Goal: Task Accomplishment & Management: Manage account settings

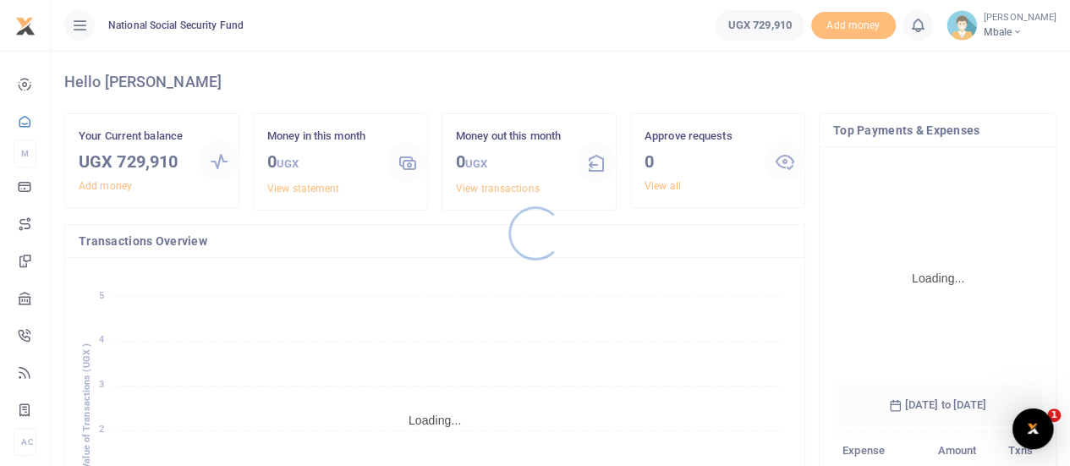
click at [1015, 30] on div at bounding box center [535, 233] width 1070 height 466
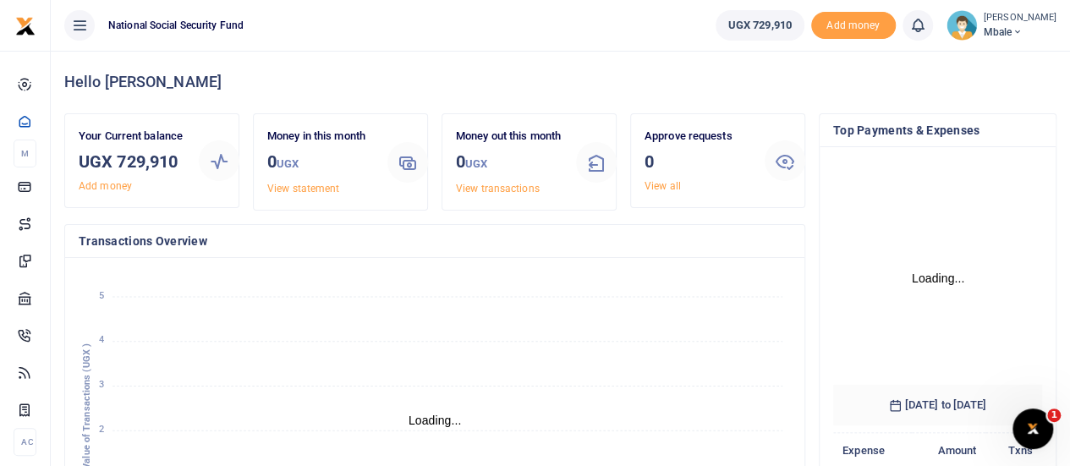
click at [1010, 31] on span "Mbale" at bounding box center [1020, 32] width 73 height 15
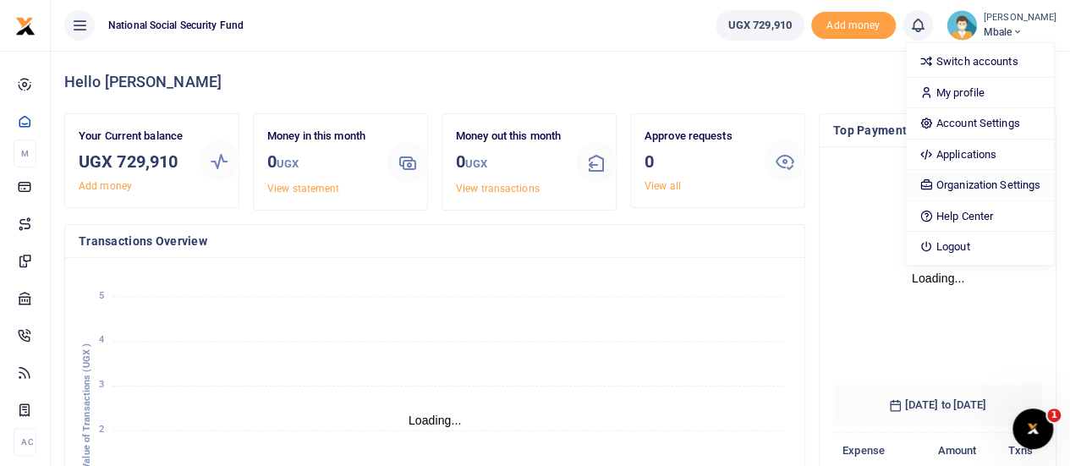
click at [983, 180] on link "Organization Settings" at bounding box center [980, 185] width 148 height 24
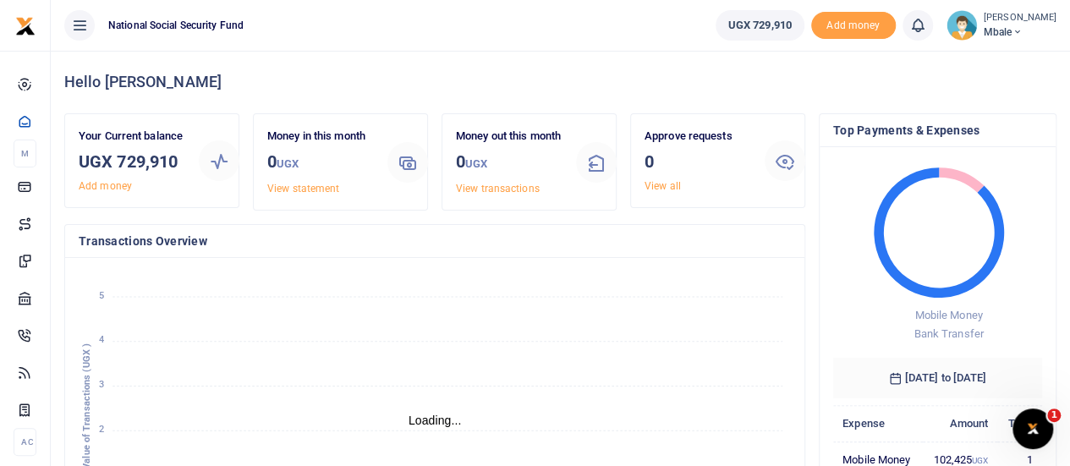
scroll to position [14, 14]
click at [1012, 35] on icon at bounding box center [1017, 32] width 10 height 12
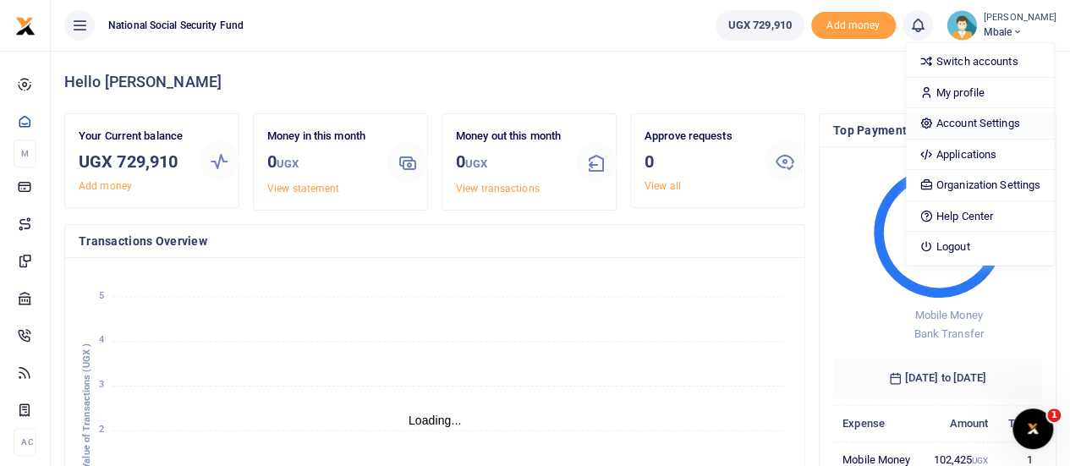
click at [978, 124] on link "Account Settings" at bounding box center [980, 124] width 148 height 24
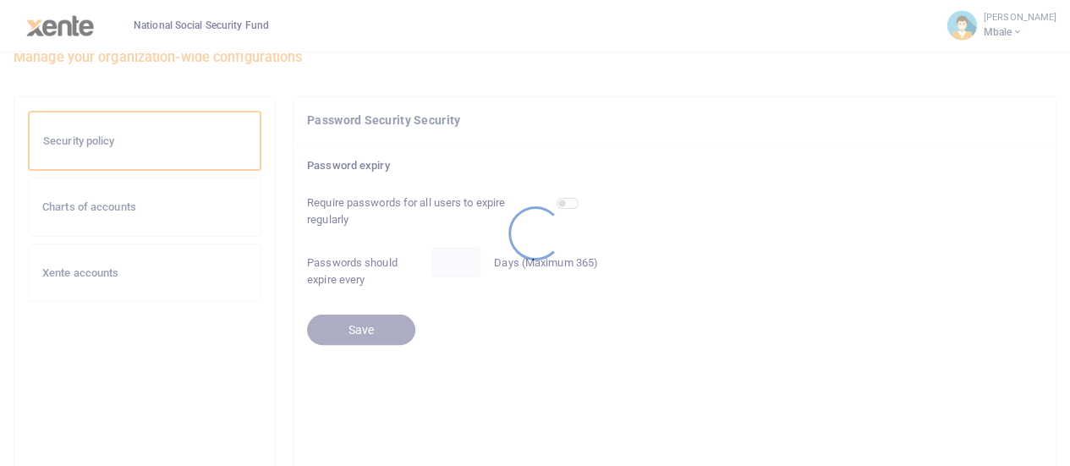
scroll to position [85, 0]
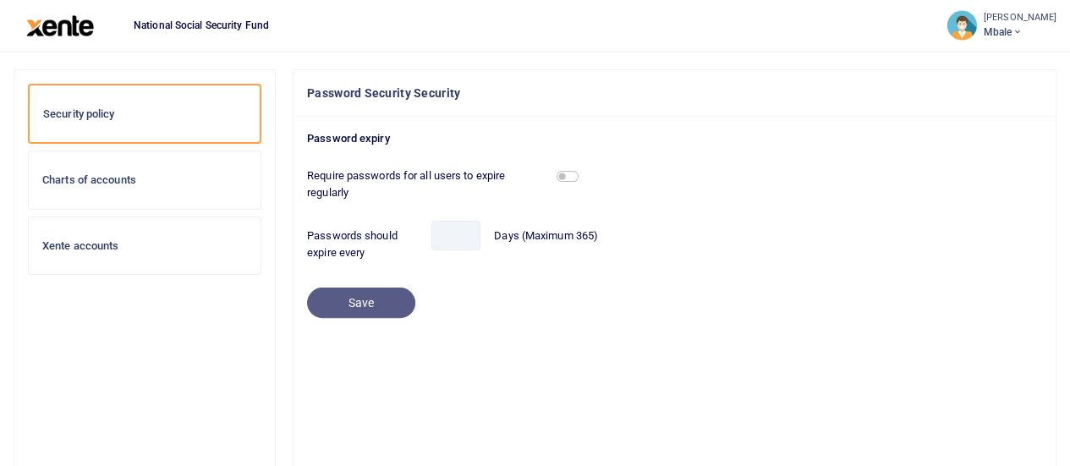
click at [990, 28] on span "Mbale" at bounding box center [1020, 32] width 73 height 15
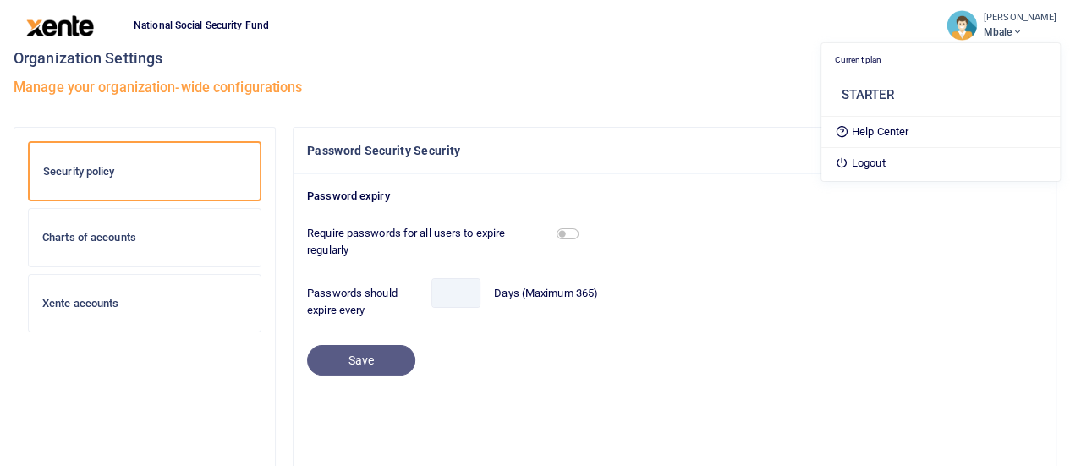
scroll to position [0, 0]
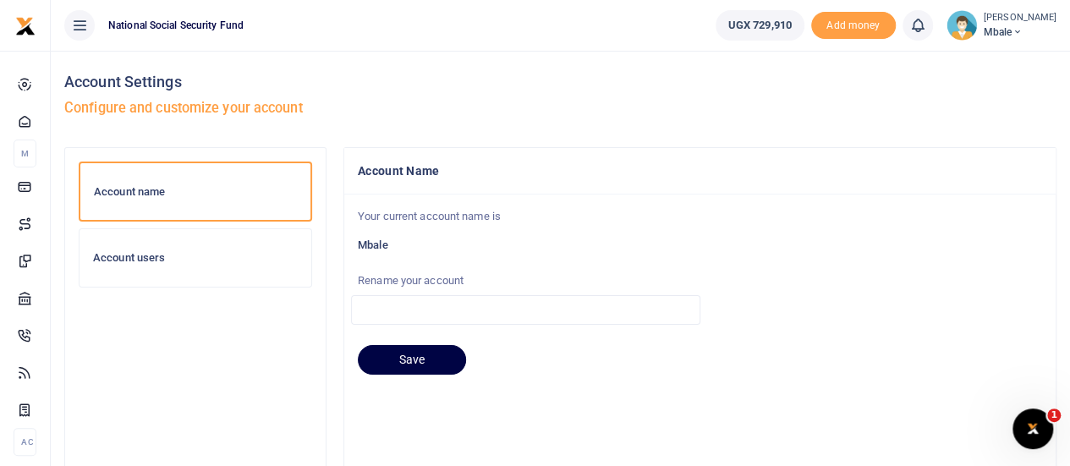
click at [116, 255] on h6 "Account users" at bounding box center [195, 258] width 205 height 14
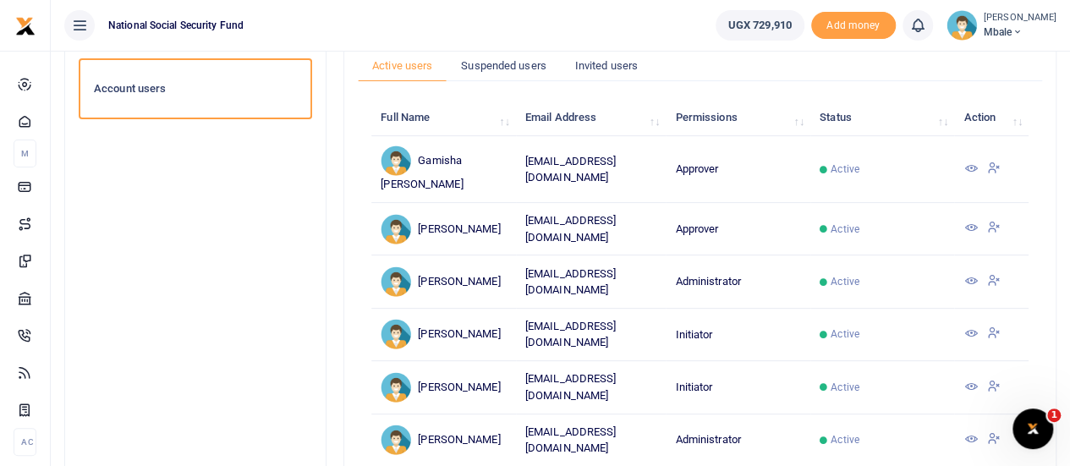
scroll to position [169, 0]
click at [975, 220] on icon at bounding box center [971, 227] width 14 height 14
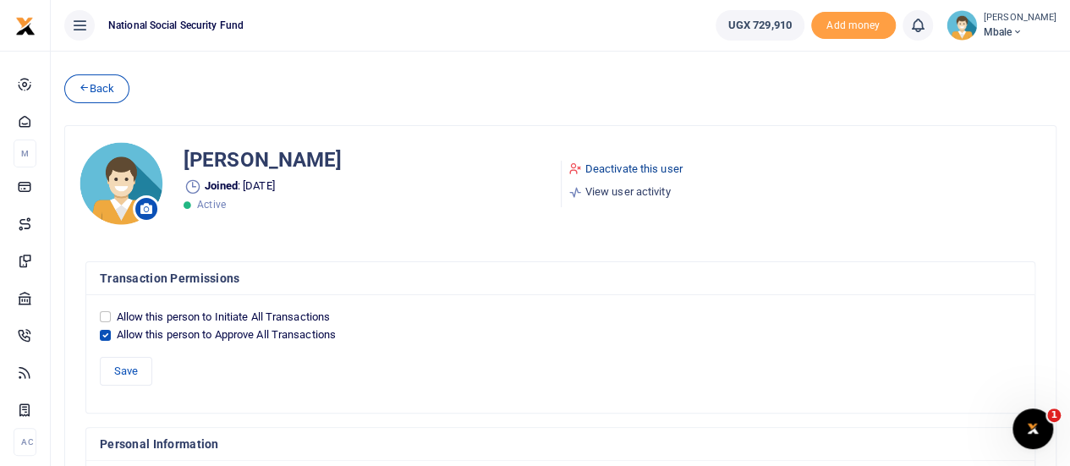
click at [615, 167] on link "Deactivate this user" at bounding box center [625, 169] width 114 height 17
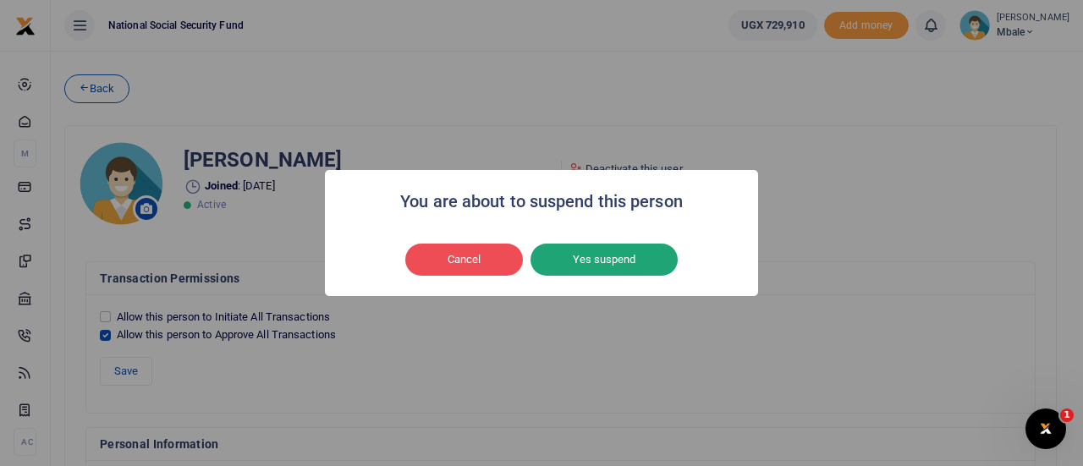
click at [611, 250] on button "Yes suspend" at bounding box center [603, 260] width 147 height 32
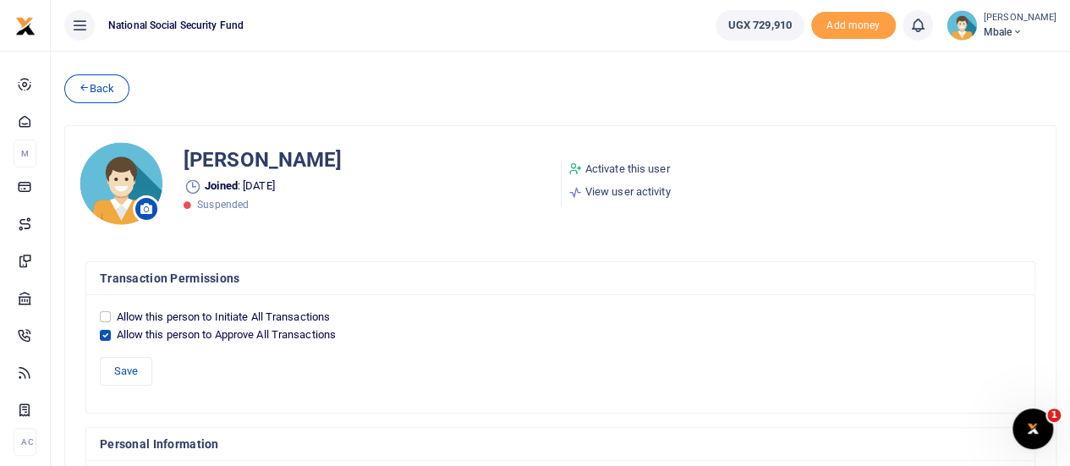
click at [1007, 33] on span "Mbale" at bounding box center [1020, 32] width 73 height 15
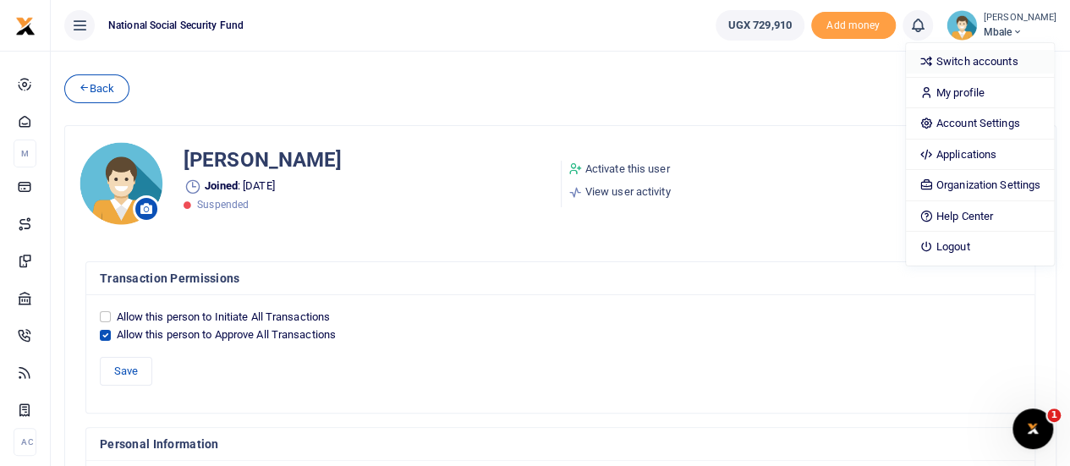
click at [949, 64] on link "Switch accounts" at bounding box center [980, 62] width 148 height 24
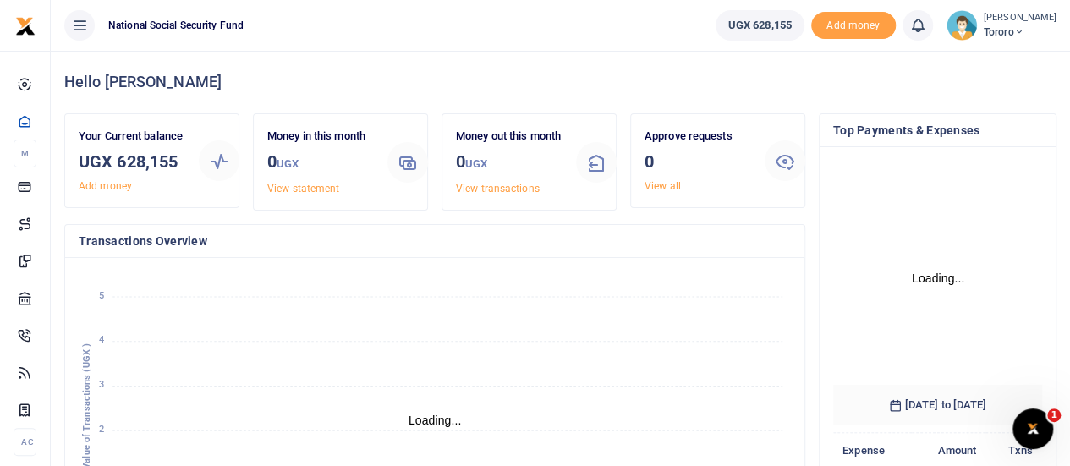
click at [1006, 35] on span "Tororo" at bounding box center [1020, 32] width 73 height 15
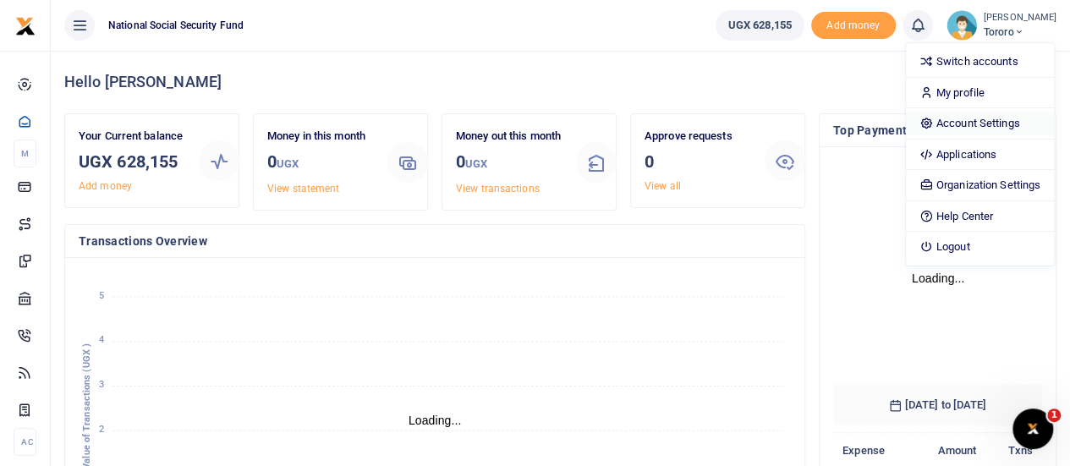
click at [976, 119] on link "Account Settings" at bounding box center [980, 124] width 148 height 24
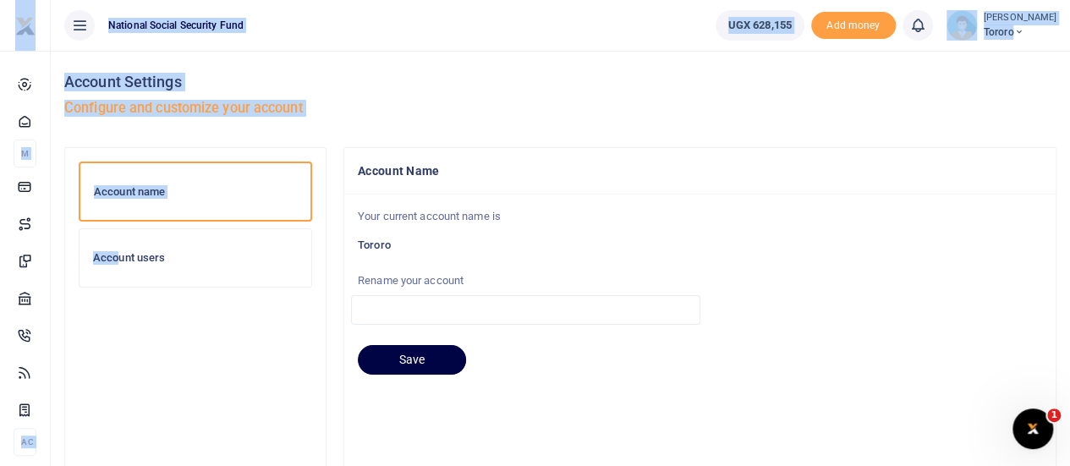
click at [124, 255] on h6 "Account users" at bounding box center [195, 258] width 205 height 14
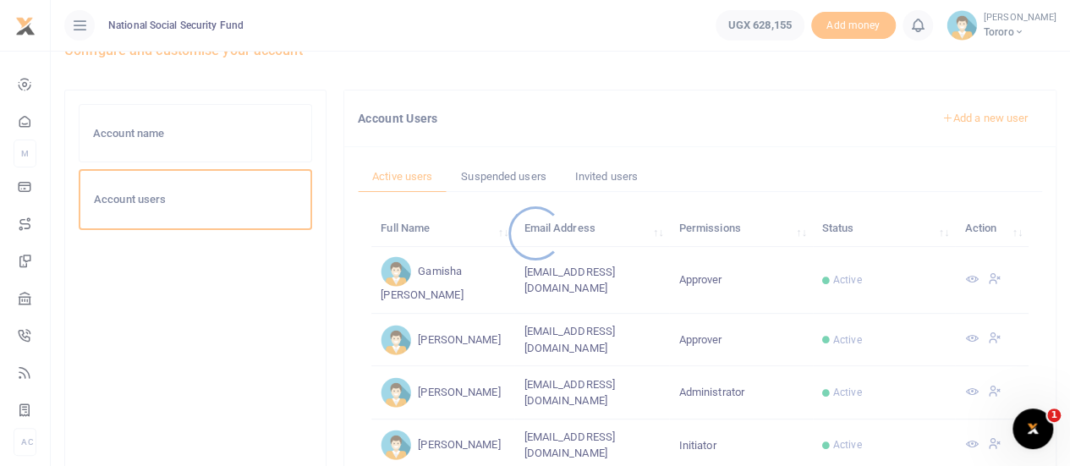
scroll to position [85, 0]
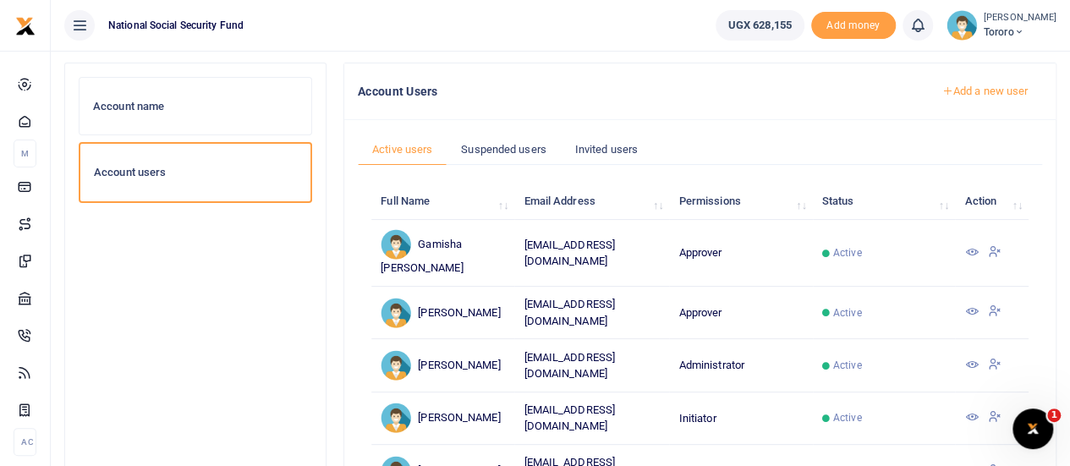
click at [969, 305] on icon at bounding box center [971, 312] width 14 height 14
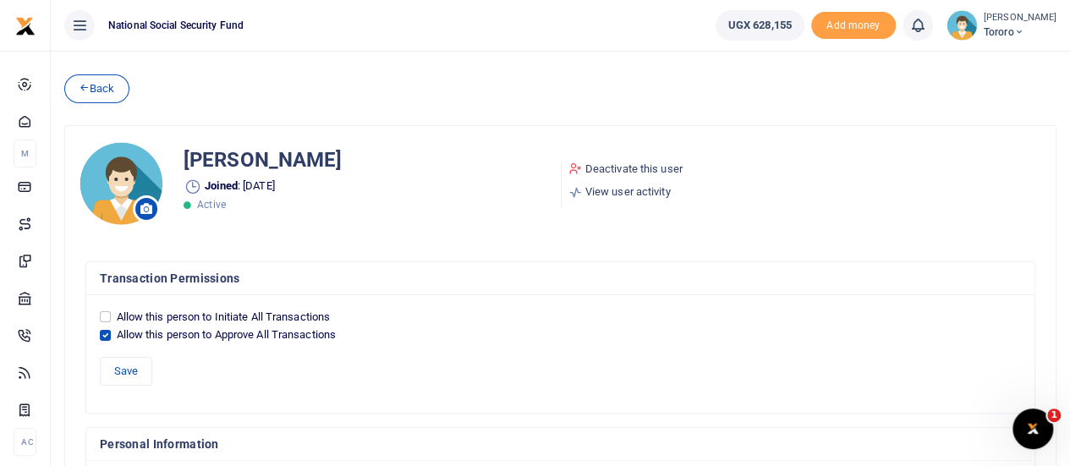
click at [627, 164] on link "Deactivate this user" at bounding box center [625, 169] width 114 height 17
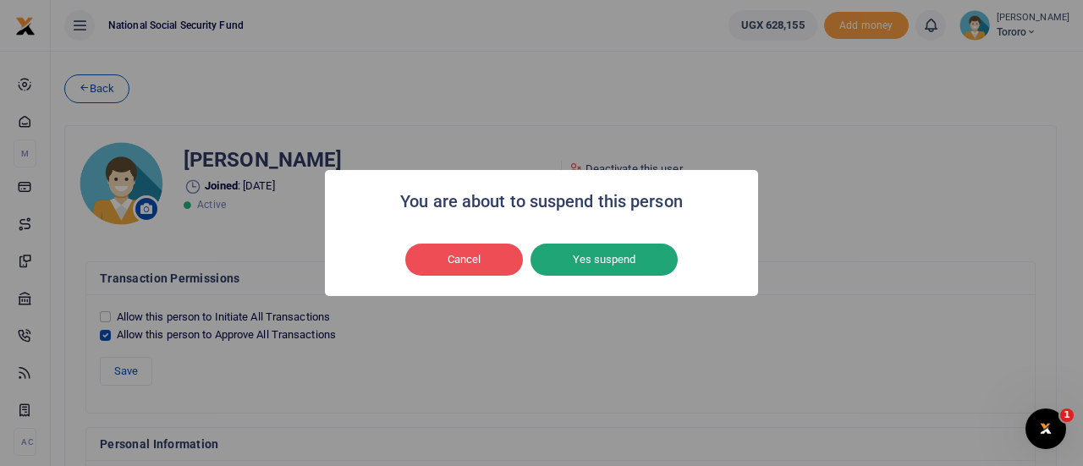
click at [598, 257] on button "Yes suspend" at bounding box center [603, 260] width 147 height 32
